Goal: Check status

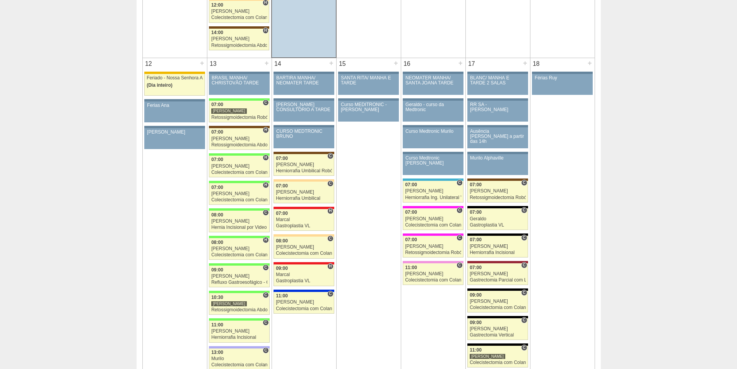
scroll to position [812, 0]
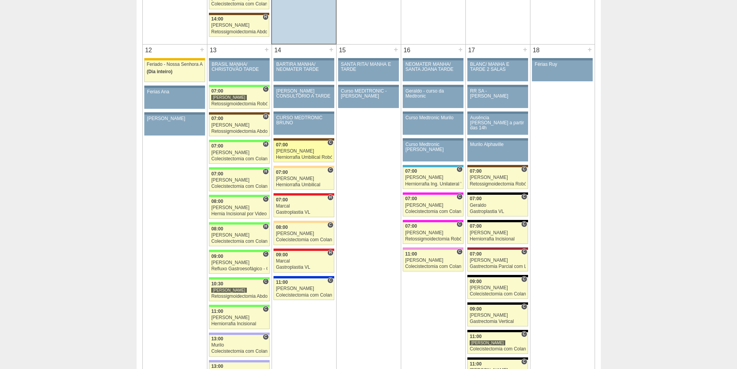
click at [308, 152] on div "[PERSON_NAME]" at bounding box center [304, 151] width 56 height 5
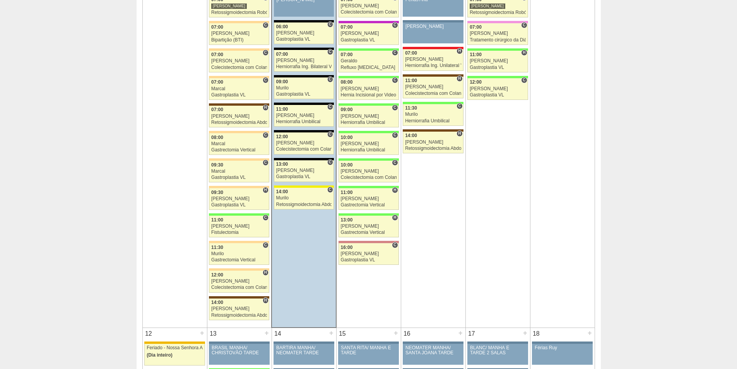
scroll to position [503, 0]
